Goal: Use online tool/utility: Utilize a website feature to perform a specific function

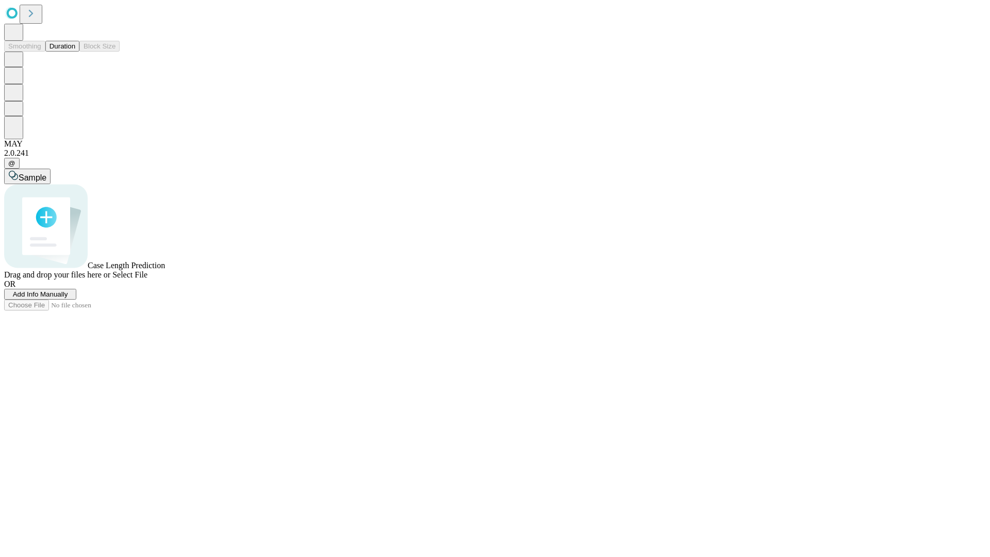
click at [75, 52] on button "Duration" at bounding box center [62, 46] width 34 height 11
click at [68, 298] on span "Add Info Manually" at bounding box center [40, 294] width 55 height 8
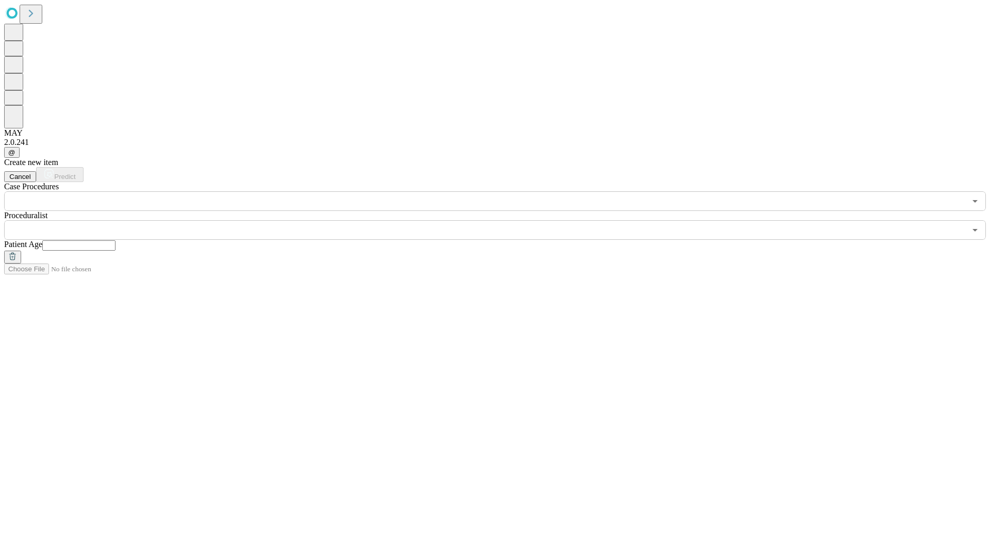
click at [116, 240] on input "text" at bounding box center [78, 245] width 73 height 10
type input "**"
click at [502, 220] on input "text" at bounding box center [485, 230] width 962 height 20
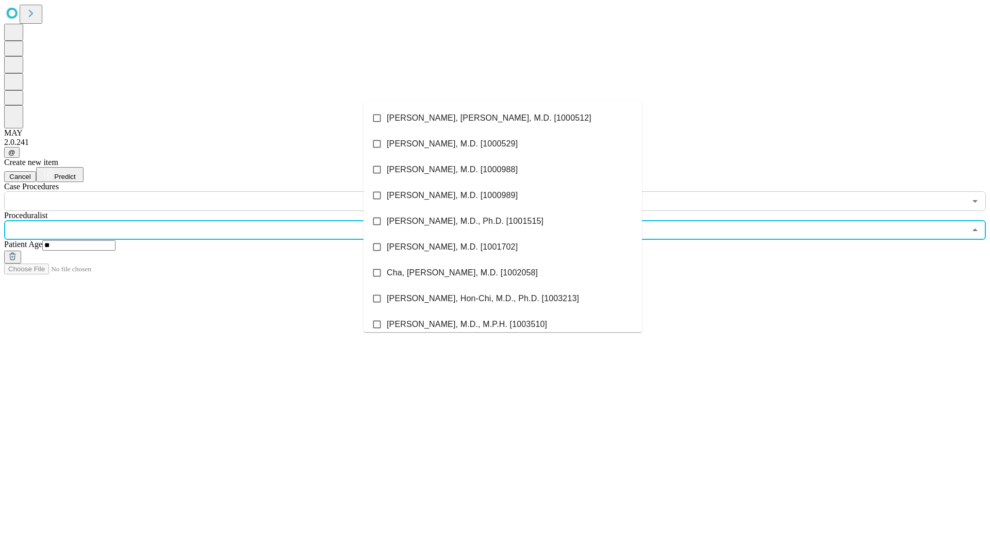
click at [503, 118] on li "[PERSON_NAME], [PERSON_NAME], M.D. [1000512]" at bounding box center [503, 118] width 279 height 26
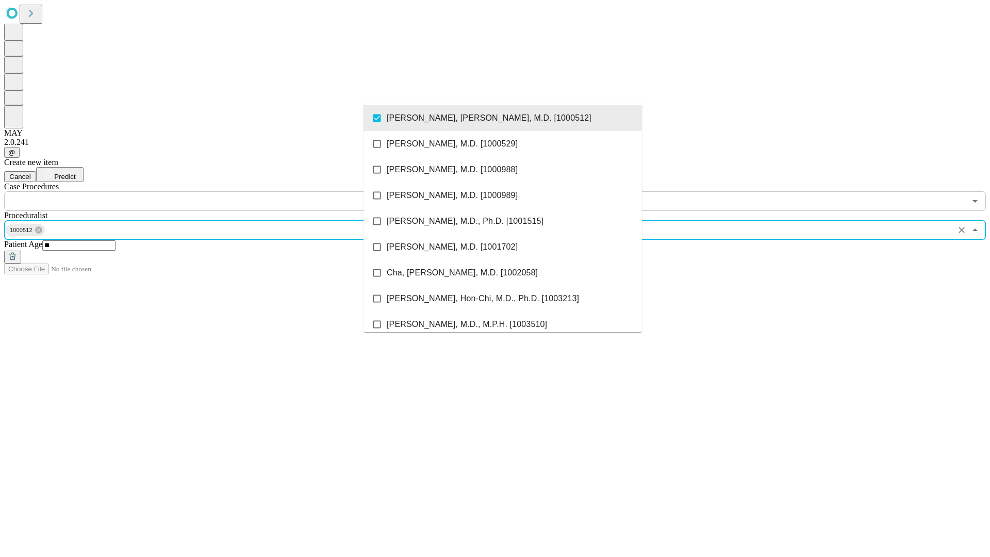
click at [217, 191] on input "text" at bounding box center [485, 201] width 962 height 20
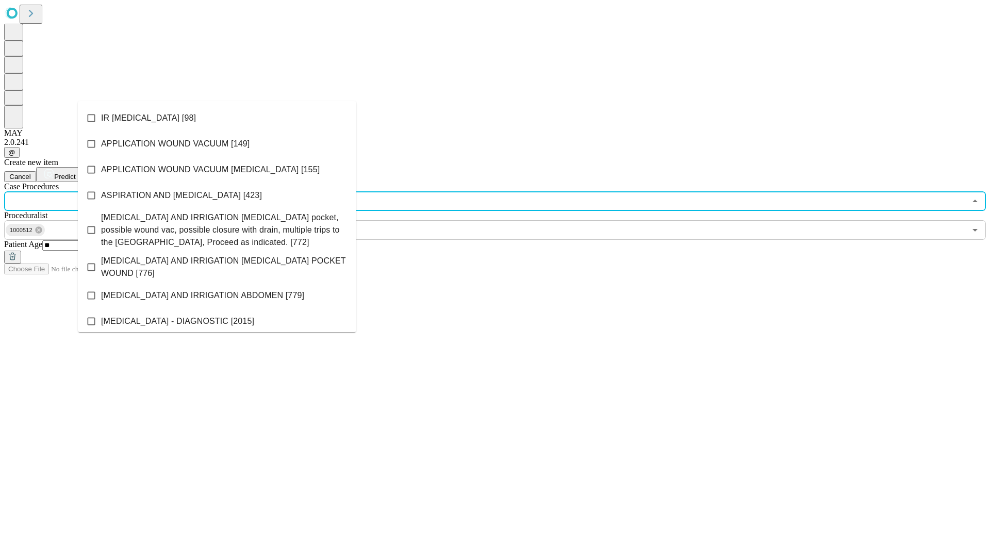
click at [217, 118] on li "IR [MEDICAL_DATA] [98]" at bounding box center [217, 118] width 279 height 26
click at [75, 173] on span "Predict" at bounding box center [64, 177] width 21 height 8
